Goal: Use online tool/utility: Utilize a website feature to perform a specific function

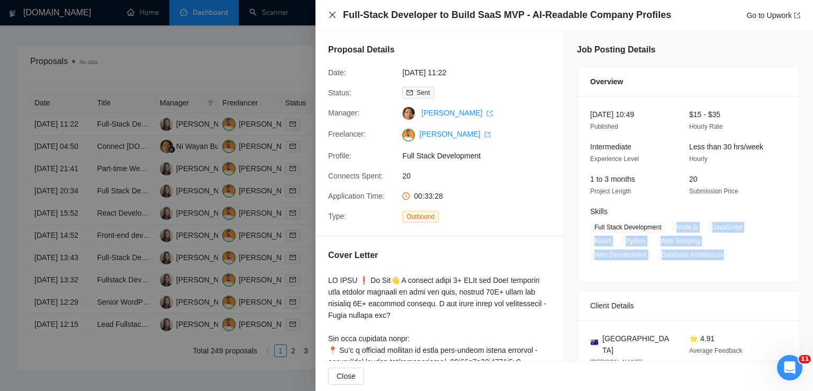
scroll to position [258, 0]
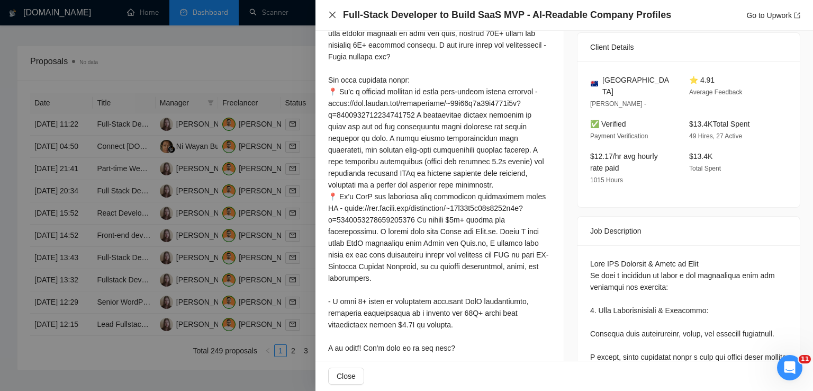
click at [330, 19] on icon "close" at bounding box center [332, 15] width 8 height 8
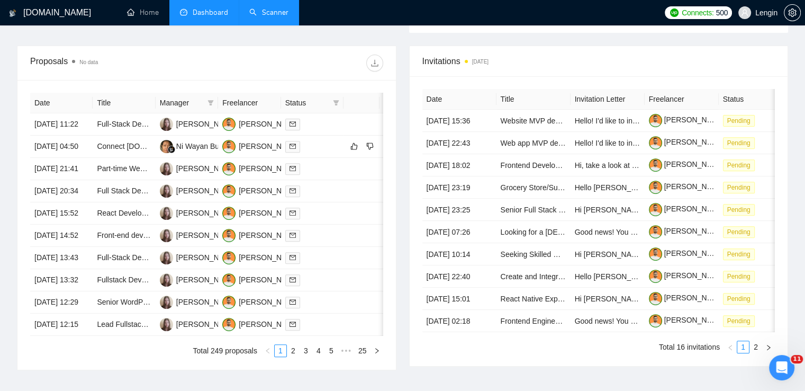
click at [277, 8] on link "Scanner" at bounding box center [268, 12] width 39 height 9
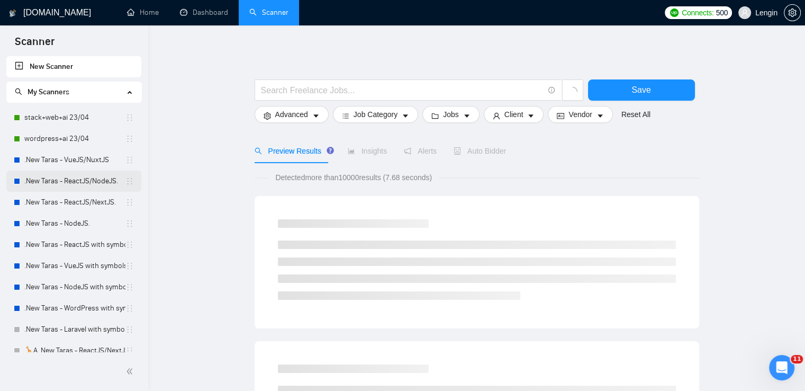
click at [85, 185] on link ".New Taras - ReactJS/NodeJS." at bounding box center [74, 180] width 101 height 21
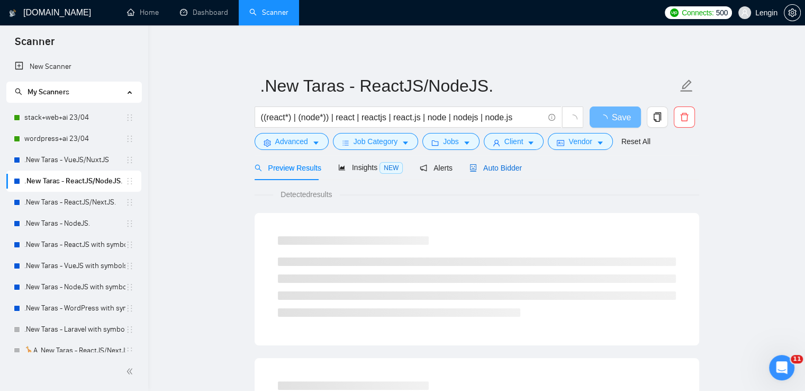
click at [504, 164] on span "Auto Bidder" at bounding box center [495, 168] width 52 height 8
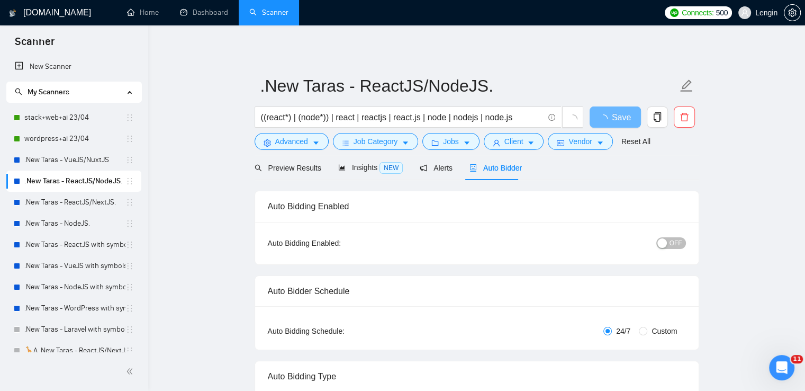
radio input "false"
radio input "true"
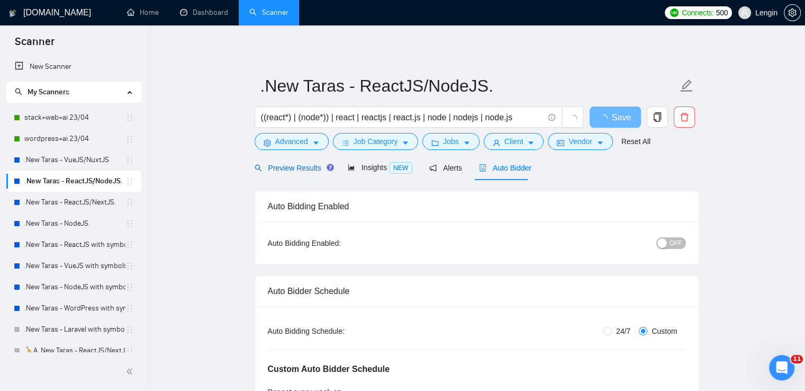
click at [300, 167] on span "Preview Results" at bounding box center [293, 168] width 76 height 8
